Goal: Check status: Check status

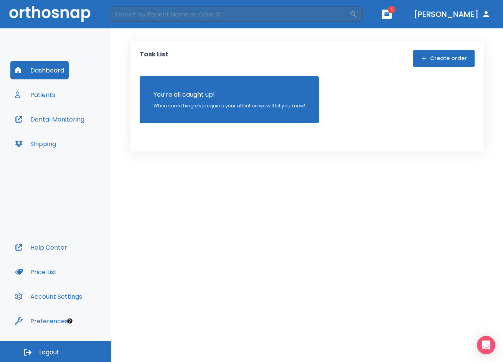
click at [392, 17] on button "button" at bounding box center [387, 14] width 10 height 9
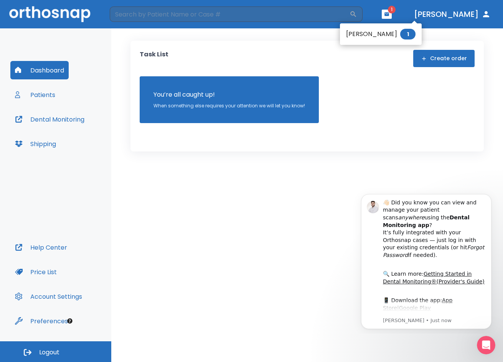
click at [369, 38] on li "[PERSON_NAME] 1" at bounding box center [381, 33] width 82 height 15
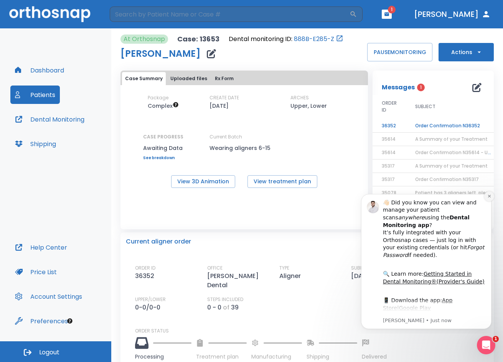
click at [487, 195] on button "Dismiss notification" at bounding box center [489, 197] width 10 height 10
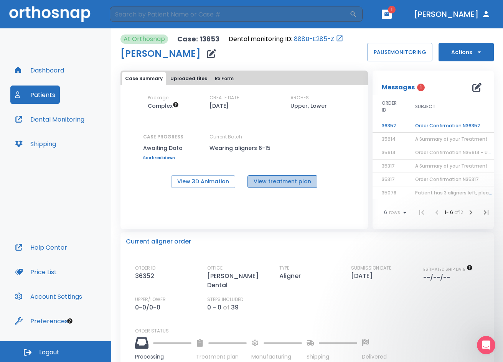
click at [285, 180] on button "View treatment plan" at bounding box center [283, 181] width 70 height 13
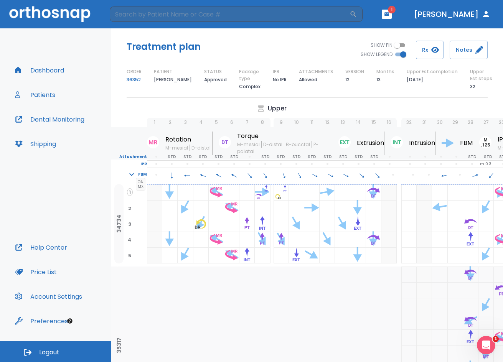
click at [56, 73] on button "Dashboard" at bounding box center [39, 70] width 58 height 18
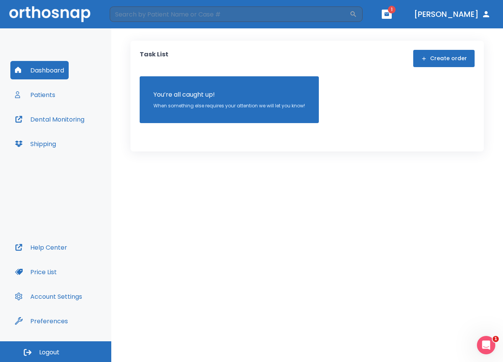
click at [392, 15] on button "button" at bounding box center [387, 14] width 10 height 9
click at [367, 36] on li "[PERSON_NAME] 1" at bounding box center [381, 33] width 82 height 15
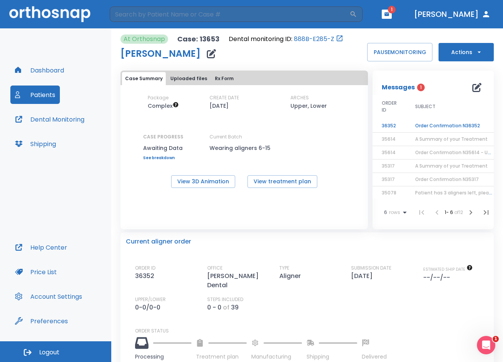
click at [436, 125] on td "Order Confirmation N36352" at bounding box center [454, 125] width 96 height 13
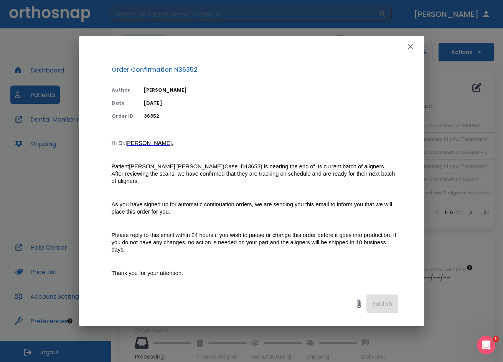
click at [414, 48] on icon "button" at bounding box center [410, 46] width 9 height 9
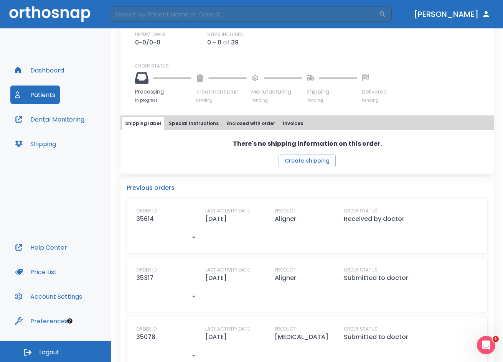
scroll to position [269, 0]
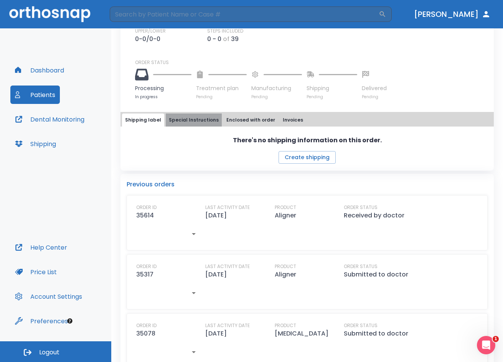
click at [200, 116] on button "Special Instructions" at bounding box center [194, 120] width 56 height 13
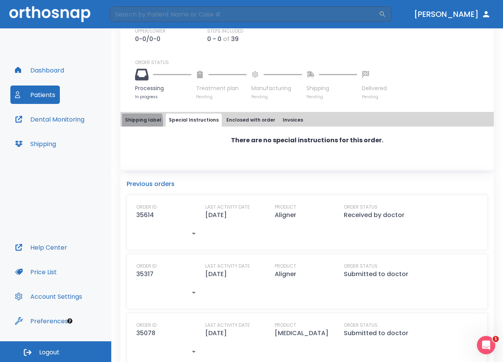
click at [130, 115] on button "Shipping label" at bounding box center [143, 120] width 42 height 13
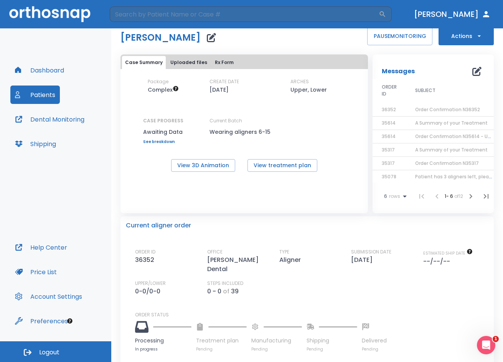
scroll to position [0, 0]
